Goal: Navigation & Orientation: Find specific page/section

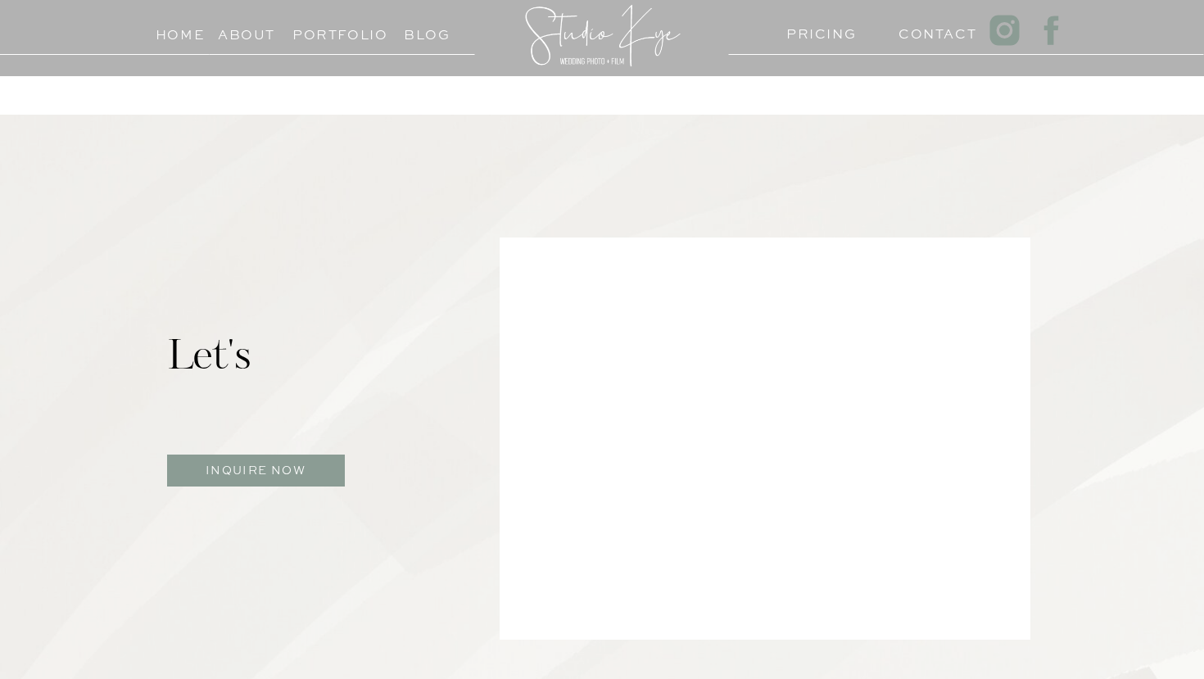
scroll to position [953, 0]
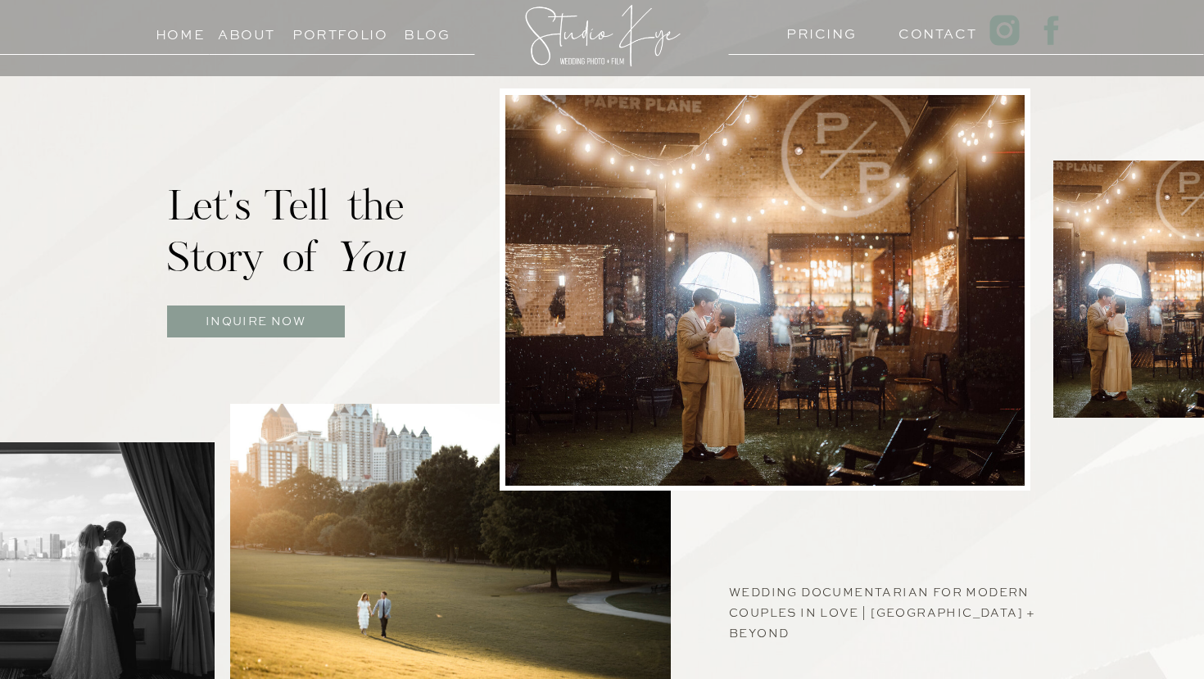
click at [306, 36] on h3 "Portfolio" at bounding box center [329, 31] width 75 height 16
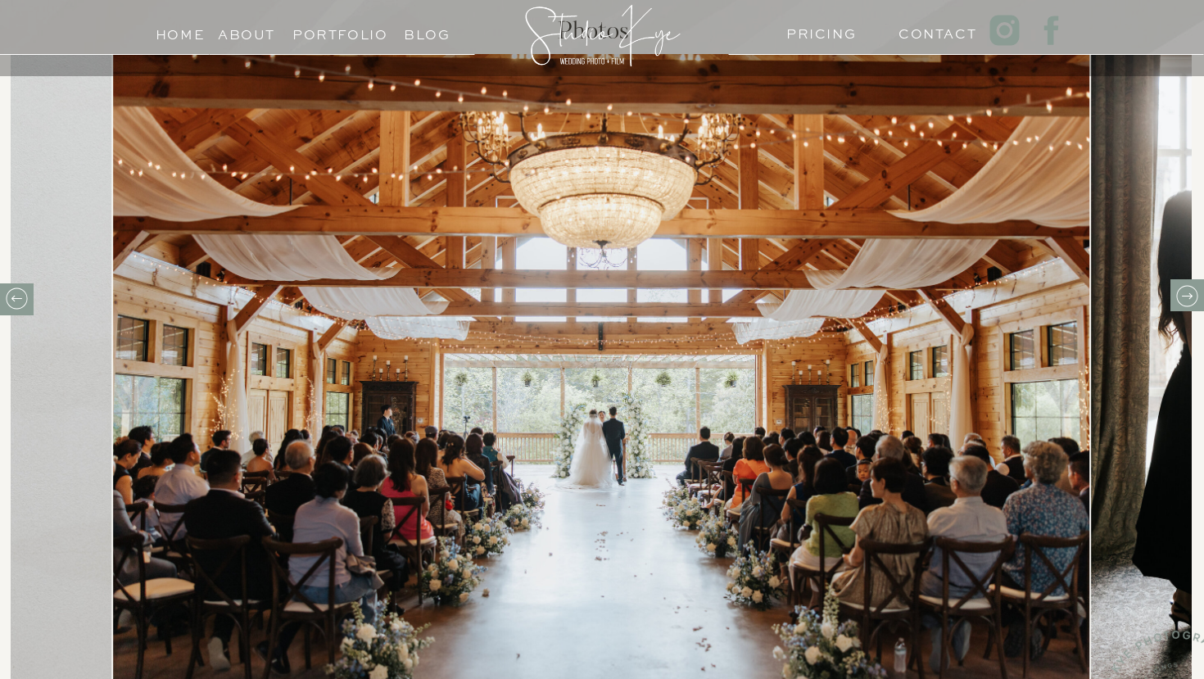
scroll to position [697, 0]
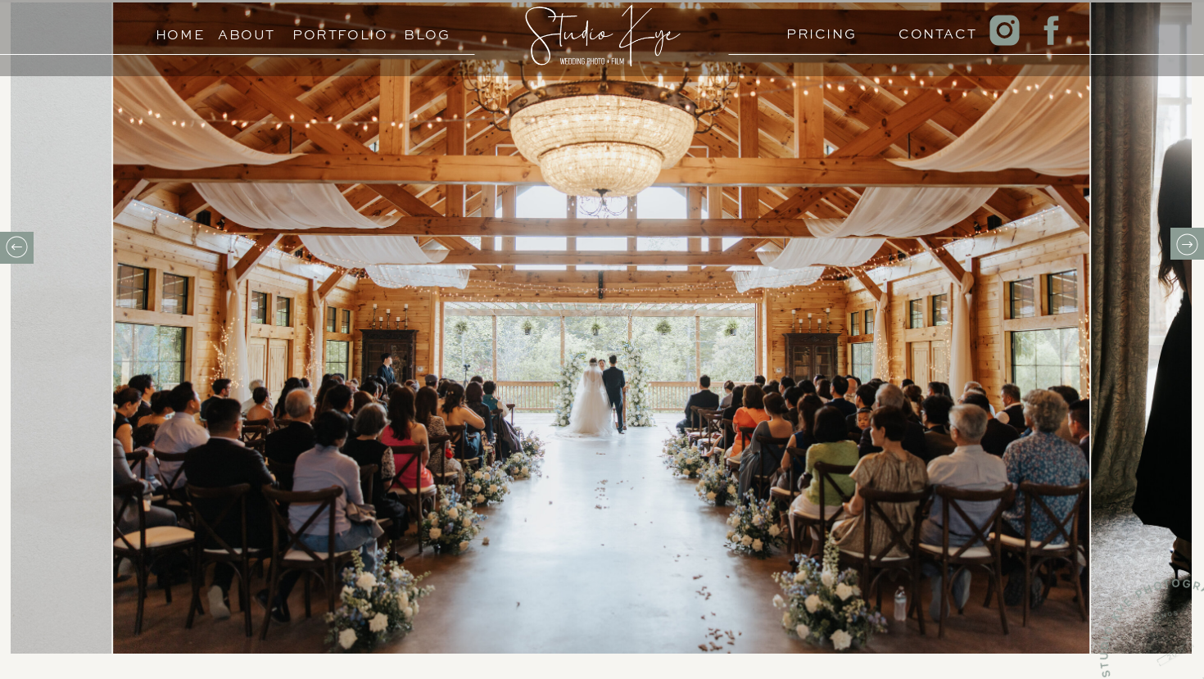
click at [1180, 242] on icon at bounding box center [1187, 244] width 25 height 25
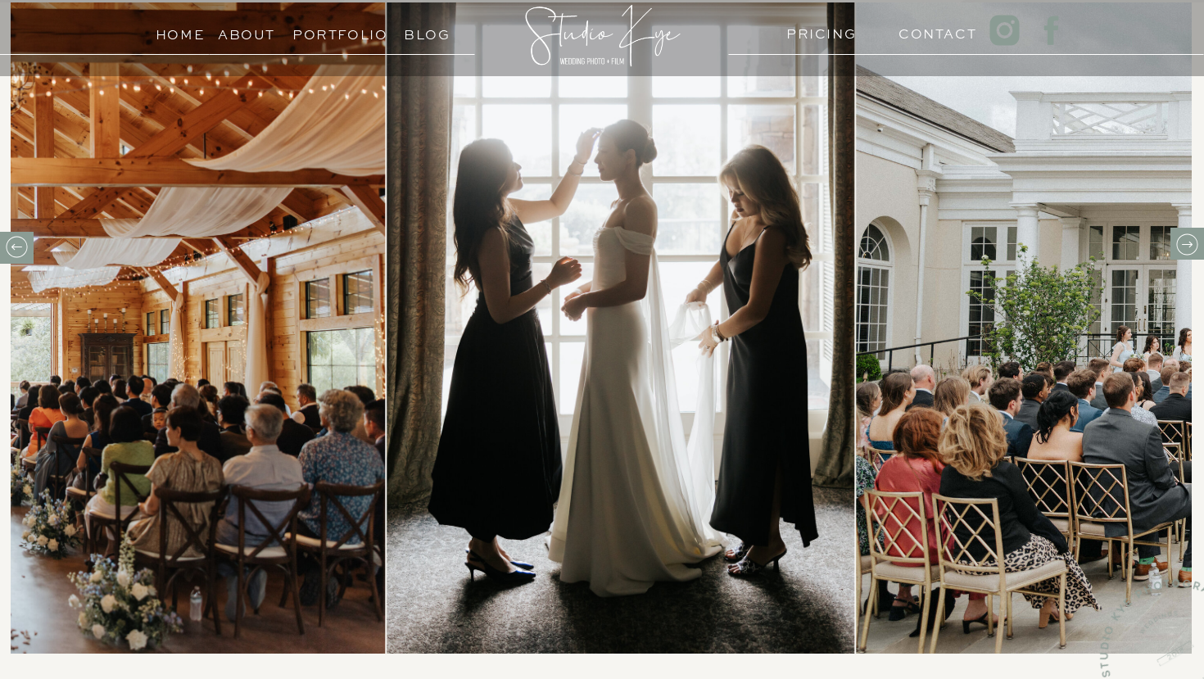
click at [1180, 245] on icon at bounding box center [1187, 244] width 25 height 25
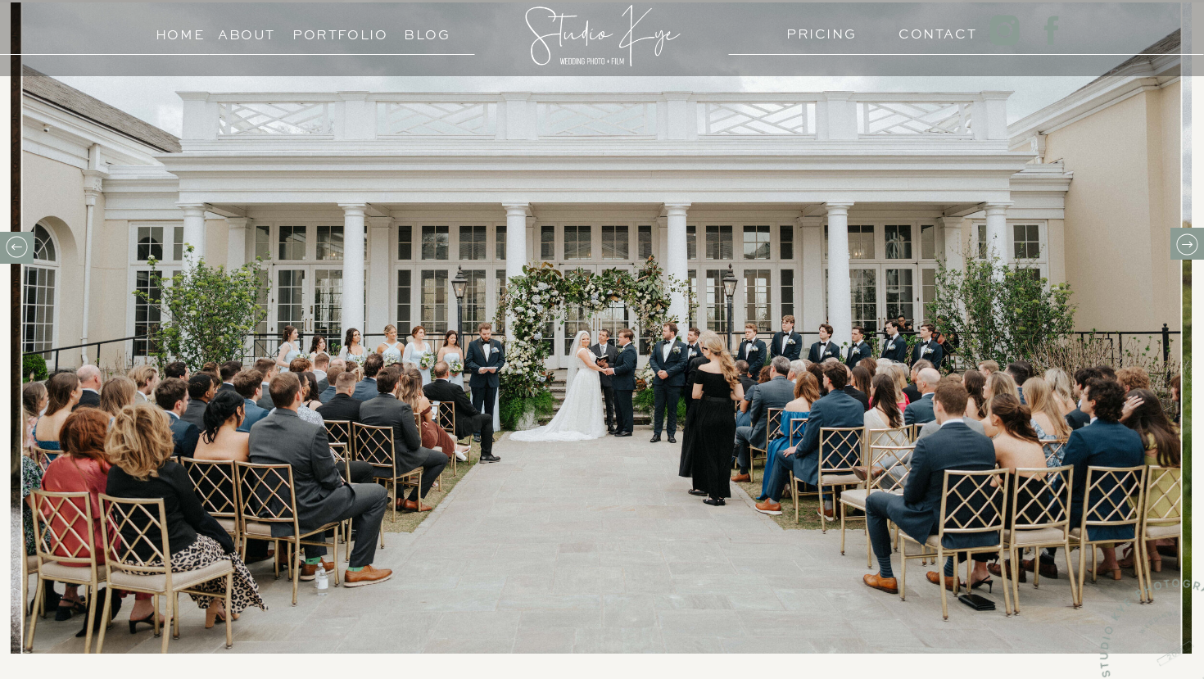
click at [1180, 247] on icon at bounding box center [1187, 244] width 25 height 25
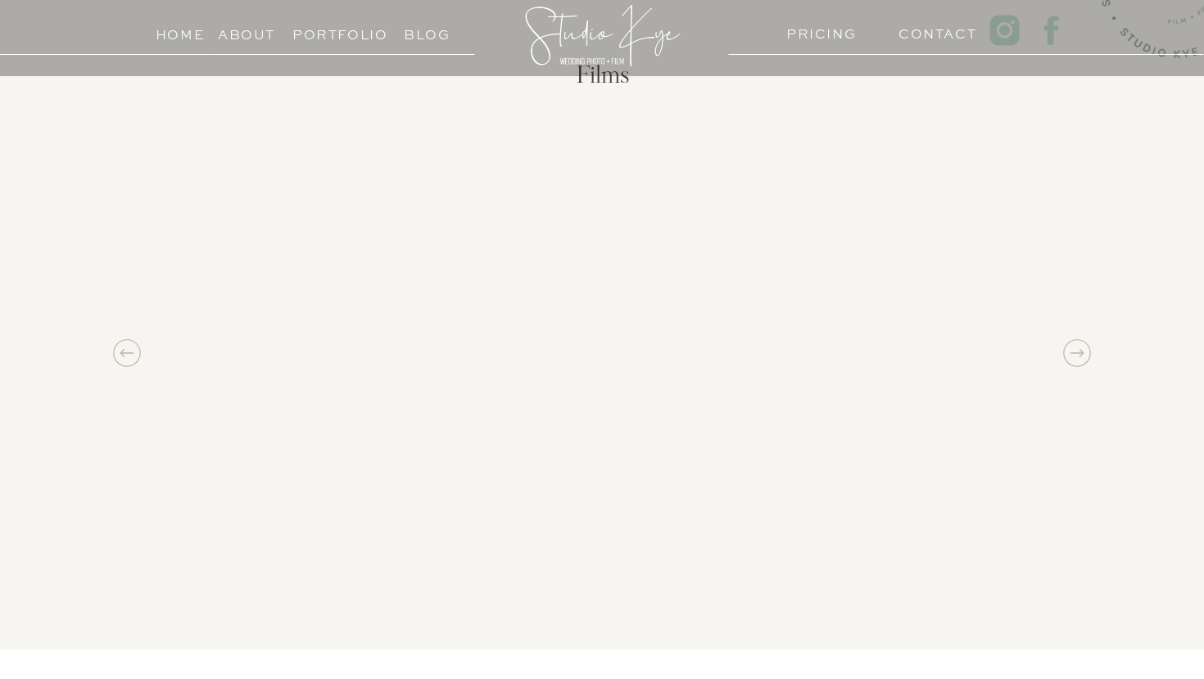
scroll to position [1370, 0]
